Goal: Find specific page/section: Locate a particular part of the current website

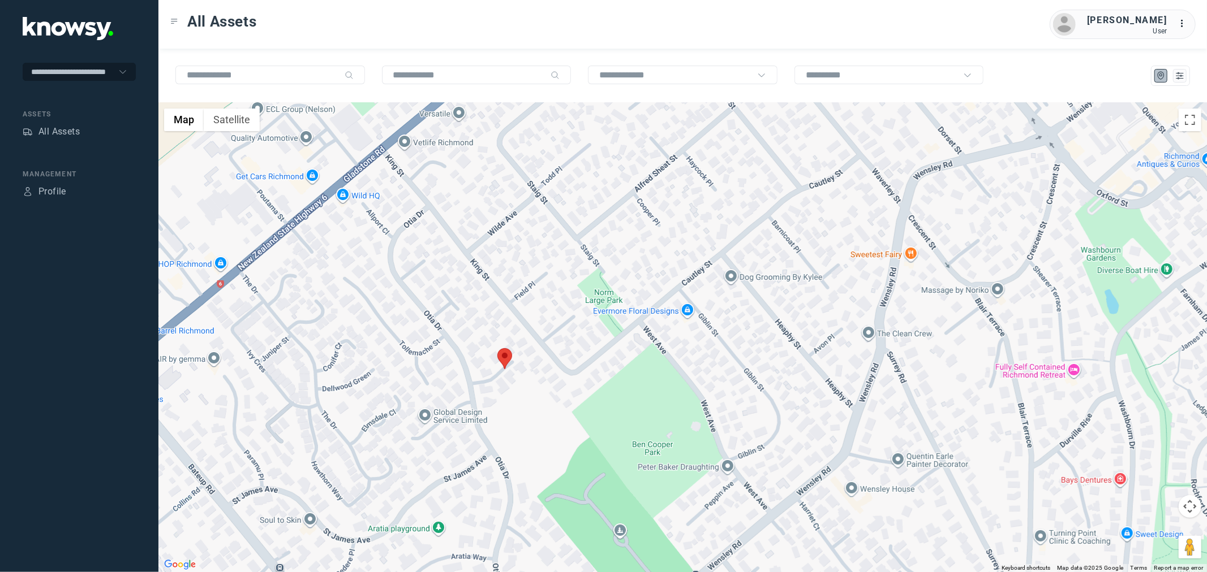
click at [497, 348] on area at bounding box center [497, 348] width 0 height 0
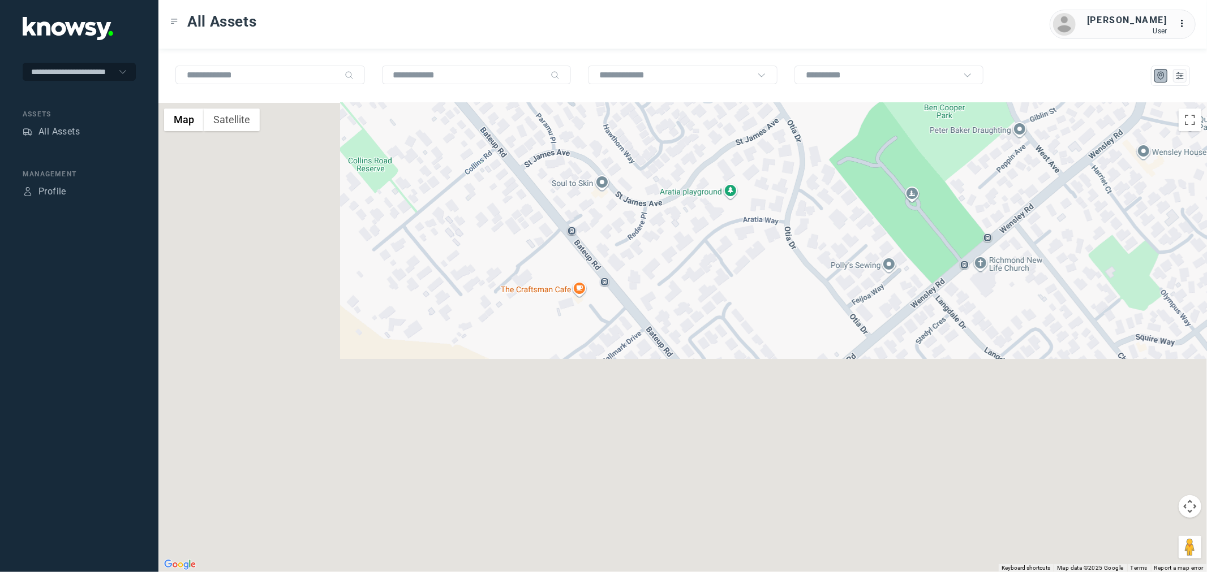
drag, startPoint x: 529, startPoint y: 449, endPoint x: 765, endPoint y: 158, distance: 374.8
click at [829, 100] on div "← Move left → Move right ↑ Move up ↓ Move down + Zoom in - Zoom out Home Jump l…" at bounding box center [682, 311] width 1048 height 524
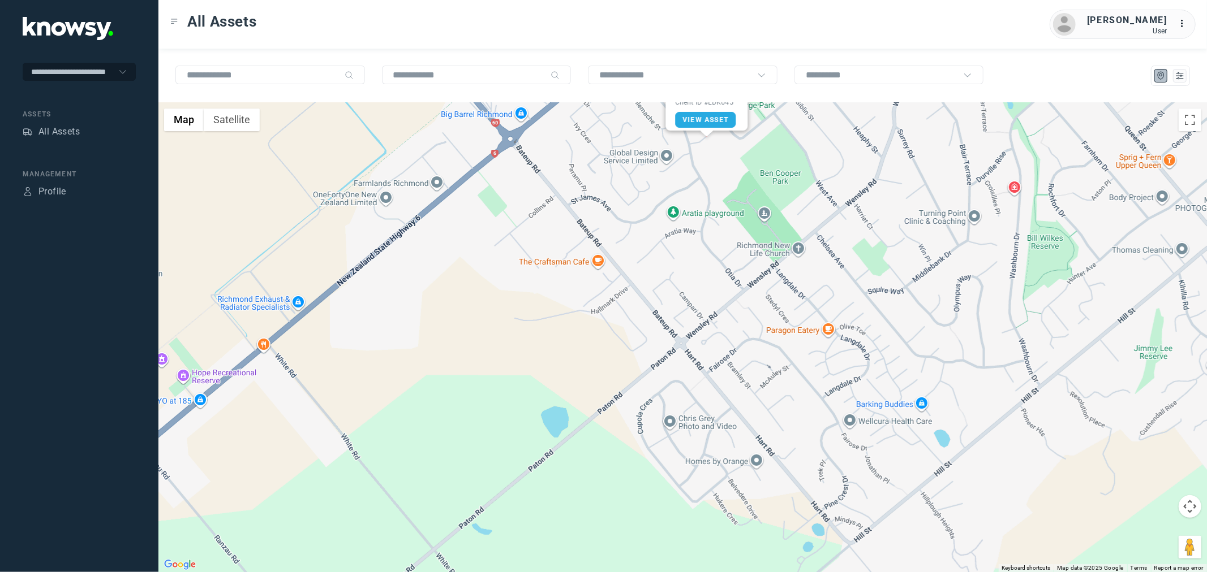
drag, startPoint x: 540, startPoint y: 337, endPoint x: 655, endPoint y: 203, distance: 177.0
click at [655, 203] on div "Surfacing Ute Client ID #LDK645 View Asset" at bounding box center [682, 338] width 1048 height 470
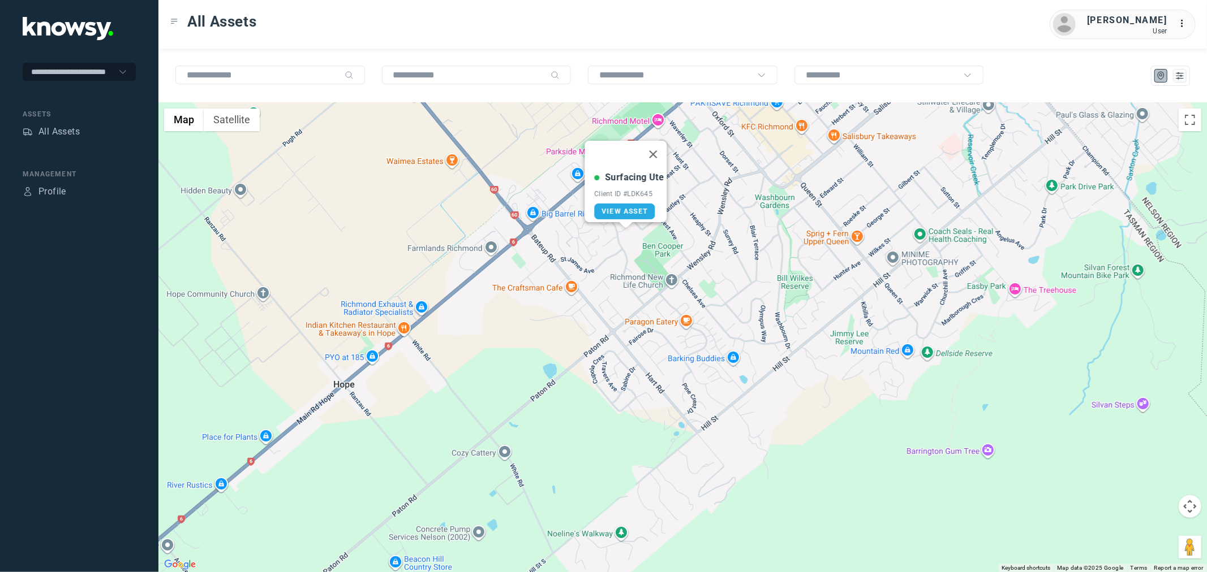
drag, startPoint x: 653, startPoint y: 246, endPoint x: 529, endPoint y: 359, distance: 167.8
click at [529, 359] on div "Surfacing Ute Client ID #LDK645 View Asset" at bounding box center [682, 338] width 1048 height 470
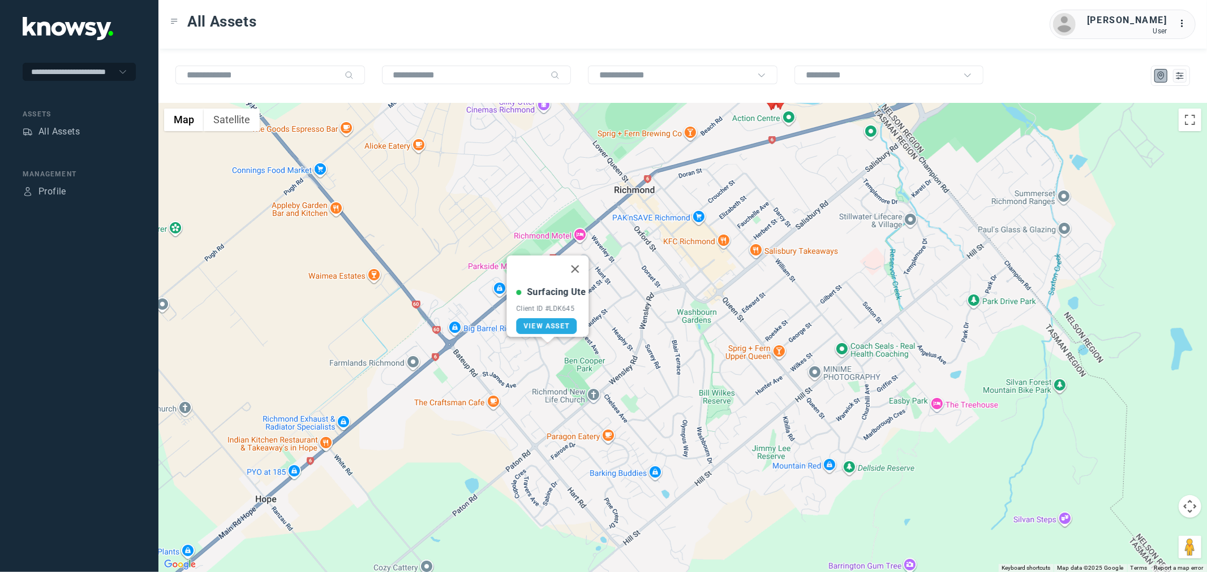
drag, startPoint x: 657, startPoint y: 221, endPoint x: 572, endPoint y: 390, distance: 189.7
click at [572, 390] on div "Surfacing Ute Client ID #LDK645 View Asset" at bounding box center [682, 338] width 1048 height 470
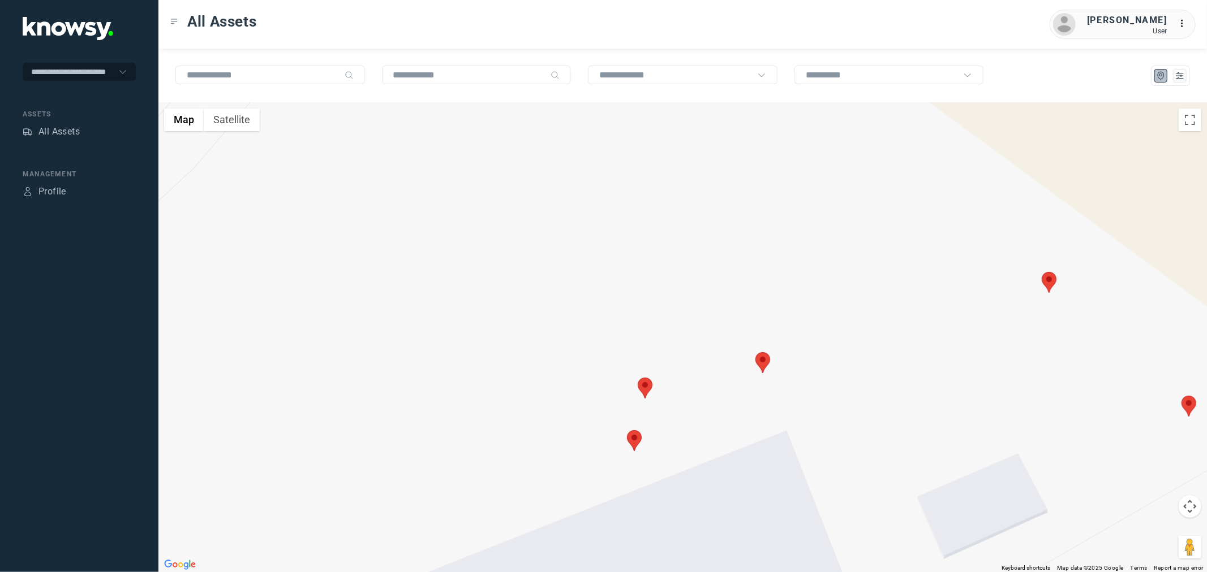
click at [627, 430] on area at bounding box center [627, 430] width 0 height 0
click at [755, 352] on area at bounding box center [755, 352] width 0 height 0
click at [638, 378] on area at bounding box center [638, 378] width 0 height 0
click at [1041, 272] on area at bounding box center [1041, 272] width 0 height 0
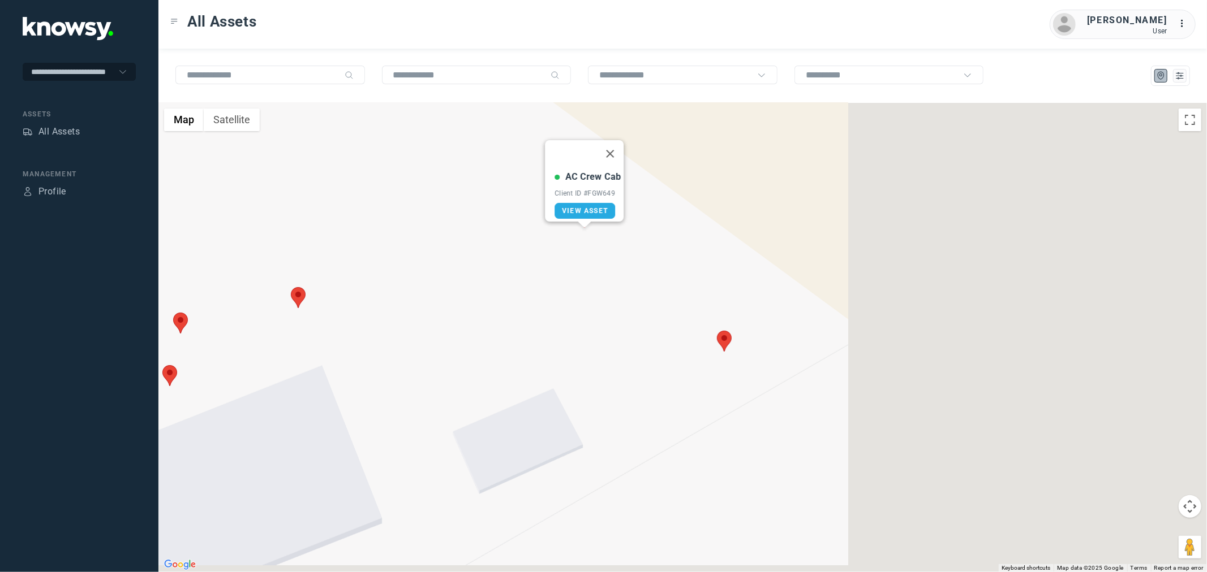
drag, startPoint x: 1049, startPoint y: 371, endPoint x: 574, endPoint y: 305, distance: 479.6
click at [574, 305] on div "AC Crew Cab Client ID #FGW649 View Asset" at bounding box center [682, 338] width 1048 height 470
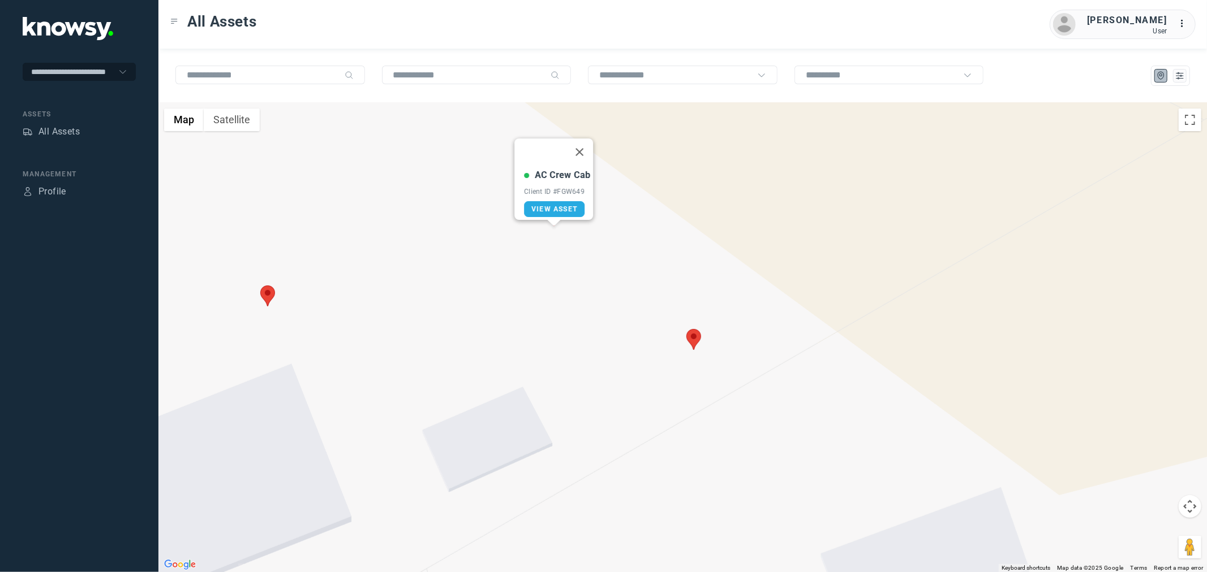
click at [686, 329] on area at bounding box center [686, 329] width 0 height 0
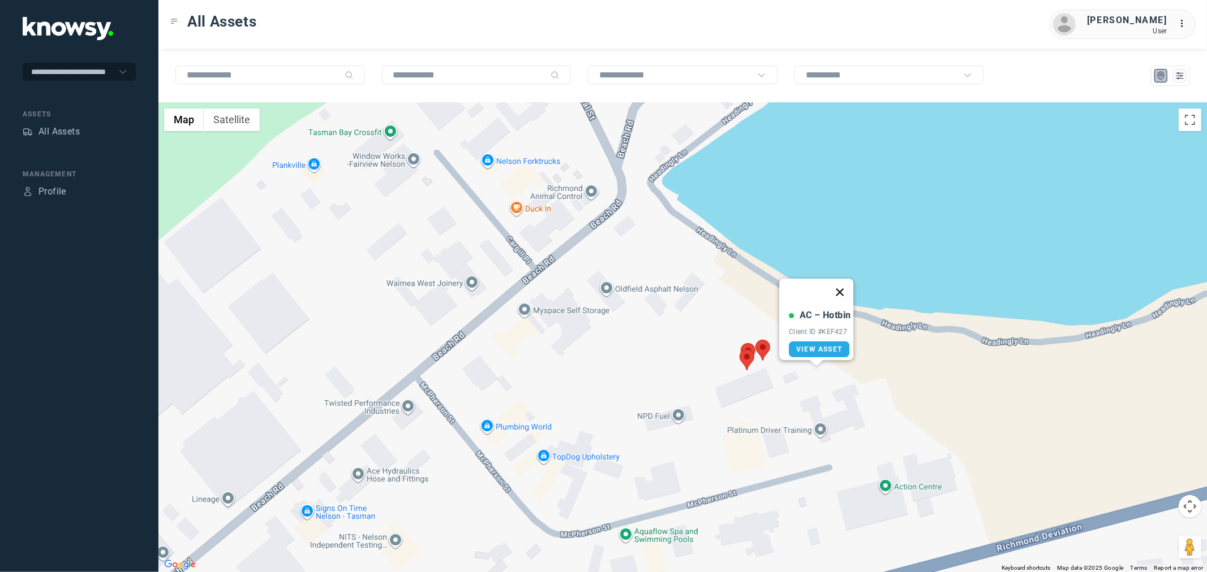
click at [850, 287] on button "Close" at bounding box center [839, 292] width 27 height 27
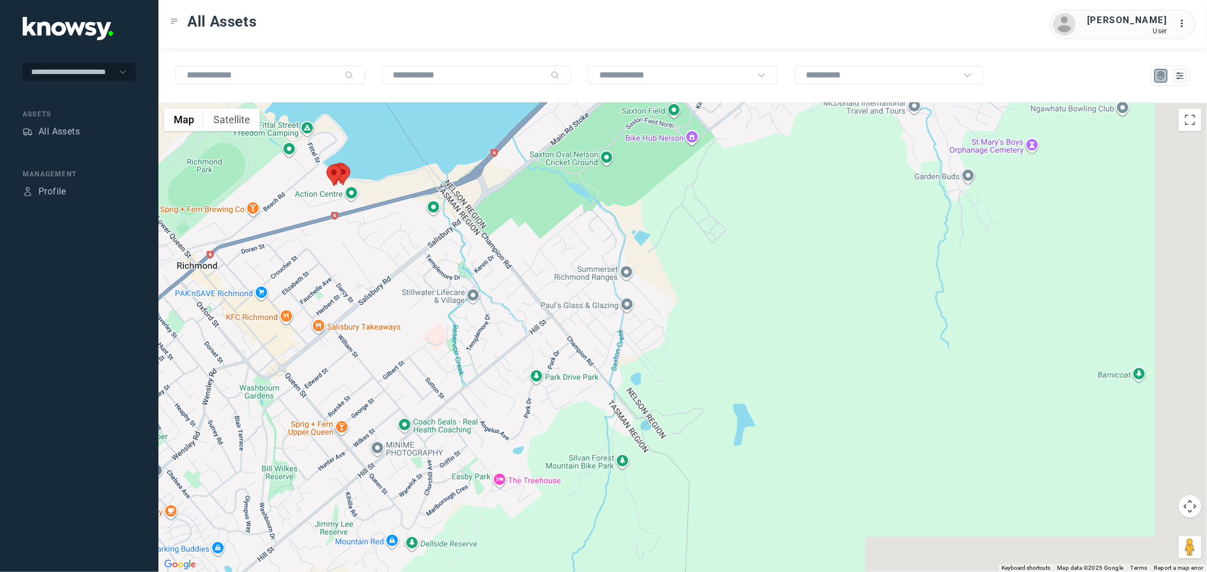
drag, startPoint x: 670, startPoint y: 385, endPoint x: 310, endPoint y: 272, distance: 377.1
click at [310, 272] on div at bounding box center [682, 338] width 1048 height 470
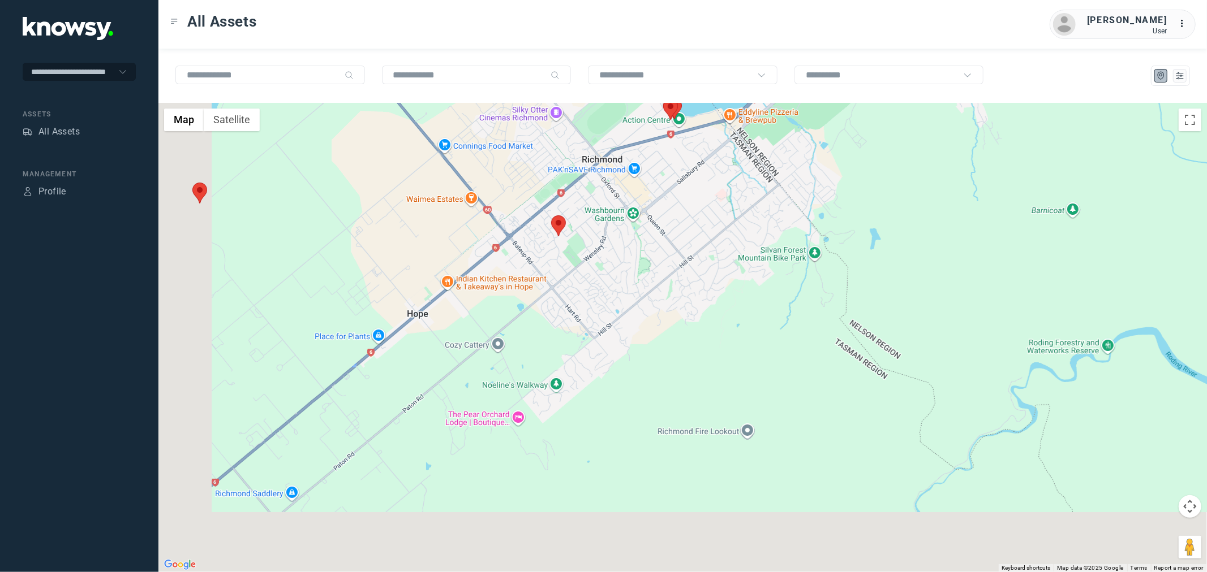
drag, startPoint x: 430, startPoint y: 312, endPoint x: 810, endPoint y: 178, distance: 403.3
click at [810, 178] on div at bounding box center [682, 338] width 1048 height 470
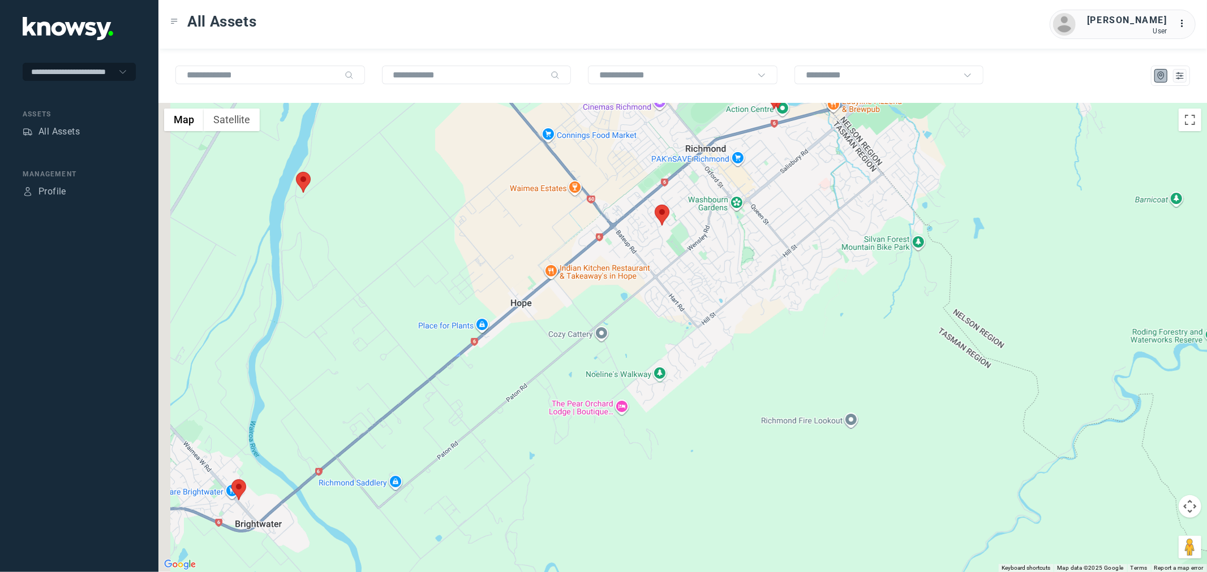
drag, startPoint x: 423, startPoint y: 248, endPoint x: 491, endPoint y: 251, distance: 67.9
click at [491, 251] on div at bounding box center [682, 338] width 1048 height 470
click at [231, 480] on area at bounding box center [231, 480] width 0 height 0
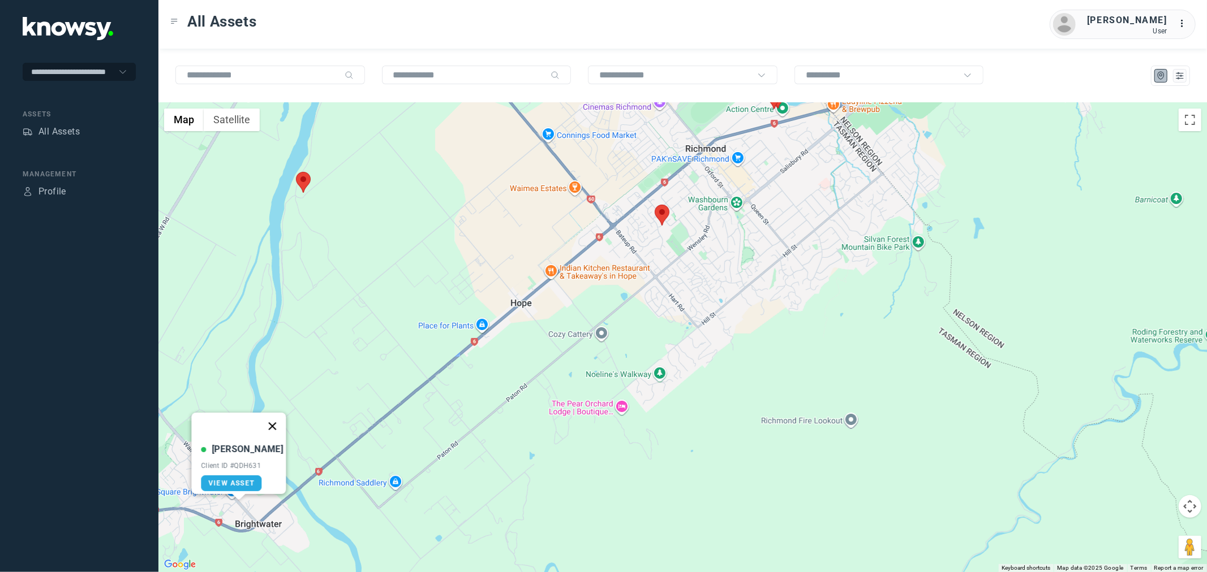
click at [266, 416] on button "Close" at bounding box center [272, 426] width 27 height 27
click at [249, 121] on button "Satellite" at bounding box center [232, 120] width 56 height 23
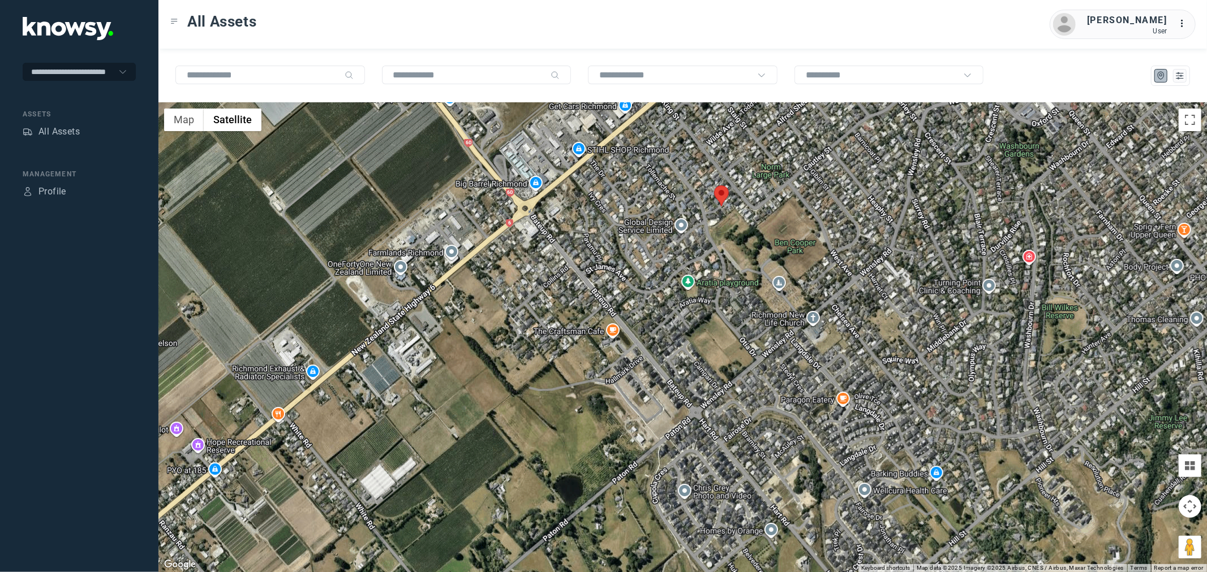
drag, startPoint x: 588, startPoint y: 341, endPoint x: 587, endPoint y: 318, distance: 22.7
click at [587, 318] on div at bounding box center [682, 338] width 1048 height 470
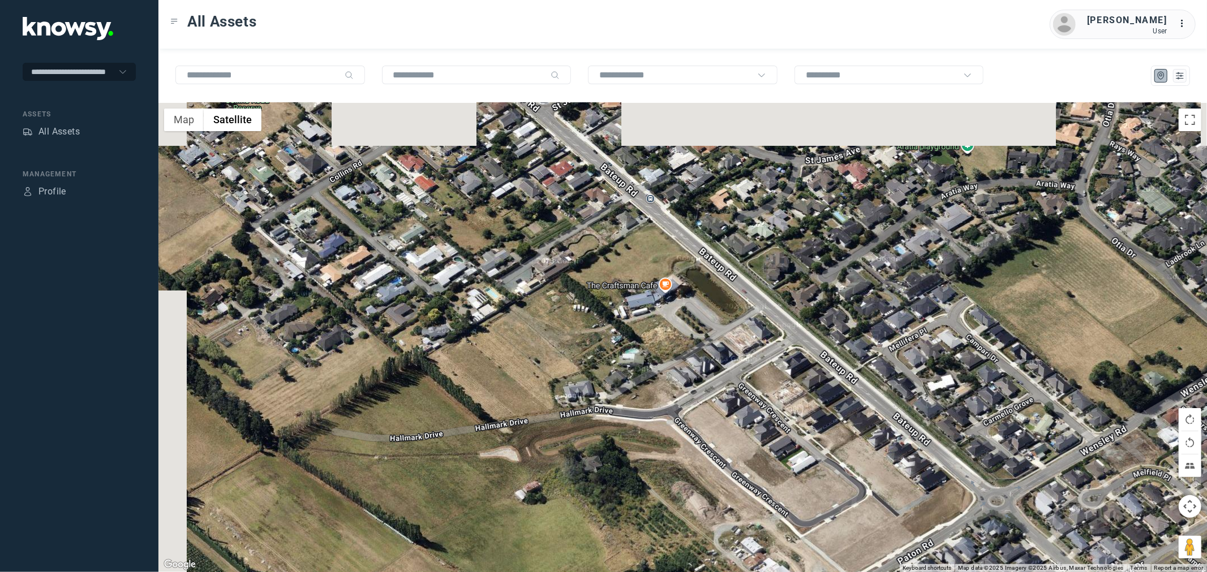
drag, startPoint x: 602, startPoint y: 303, endPoint x: 635, endPoint y: 364, distance: 69.3
click at [635, 364] on div at bounding box center [682, 338] width 1048 height 470
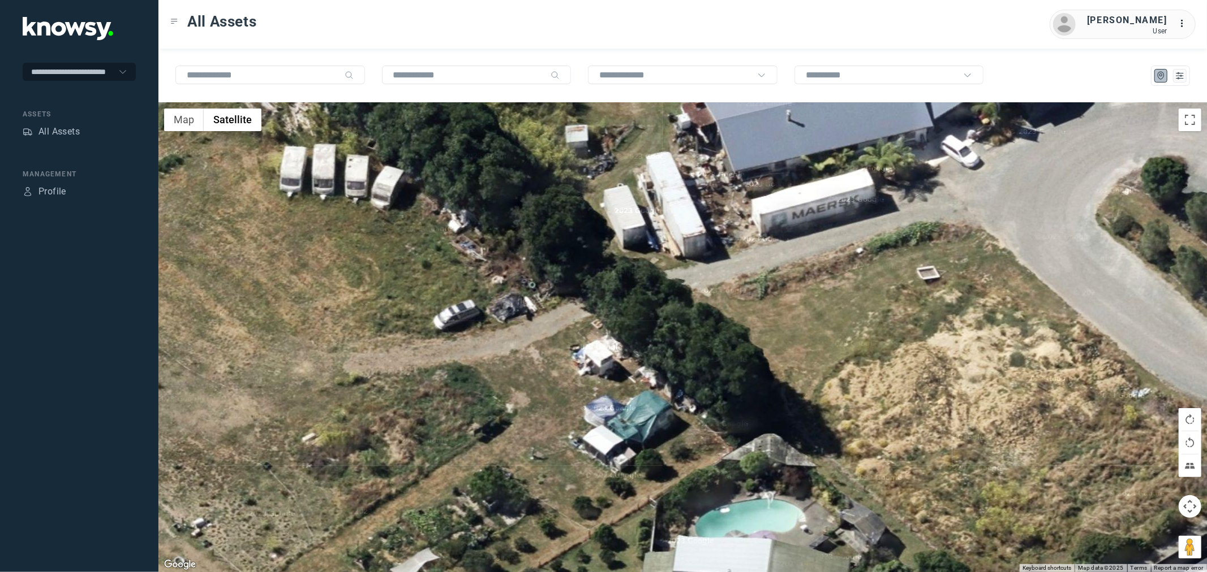
drag, startPoint x: 845, startPoint y: 500, endPoint x: 632, endPoint y: 430, distance: 223.8
click at [632, 430] on div at bounding box center [682, 338] width 1048 height 470
